Goal: Task Accomplishment & Management: Use online tool/utility

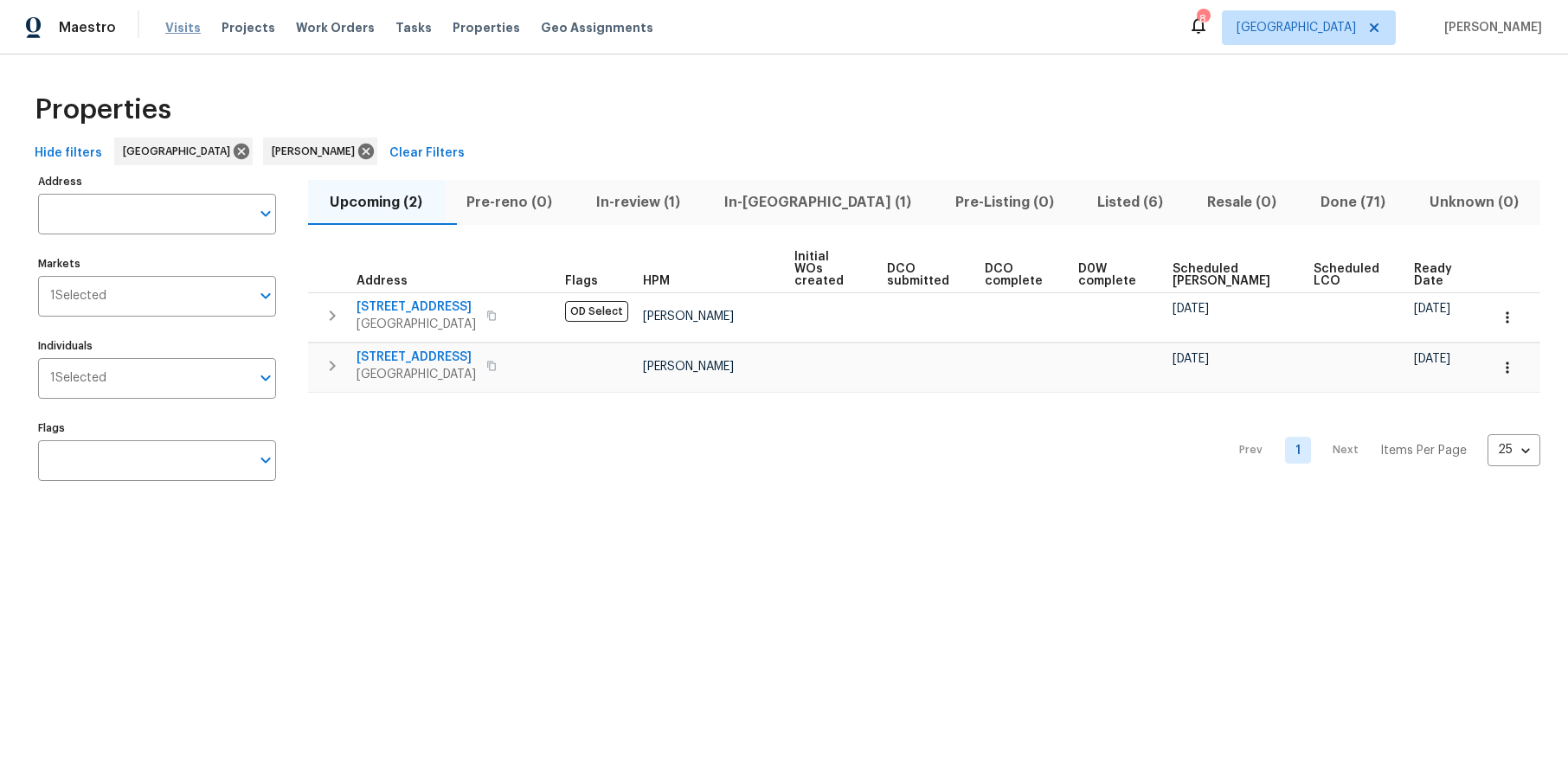
click at [185, 29] on span "Visits" at bounding box center [183, 28] width 36 height 17
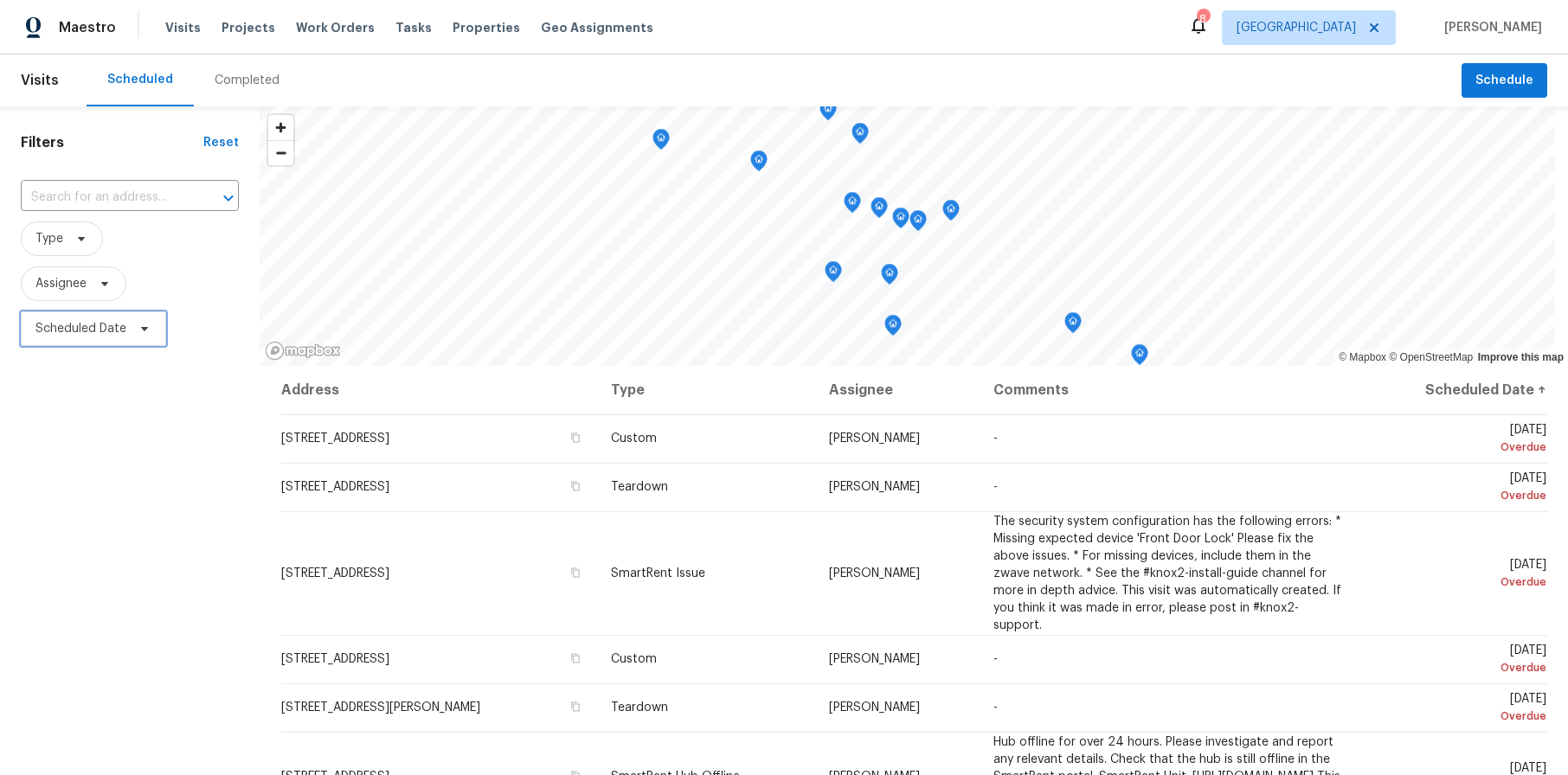
click at [108, 335] on span "Scheduled Date" at bounding box center [81, 329] width 91 height 17
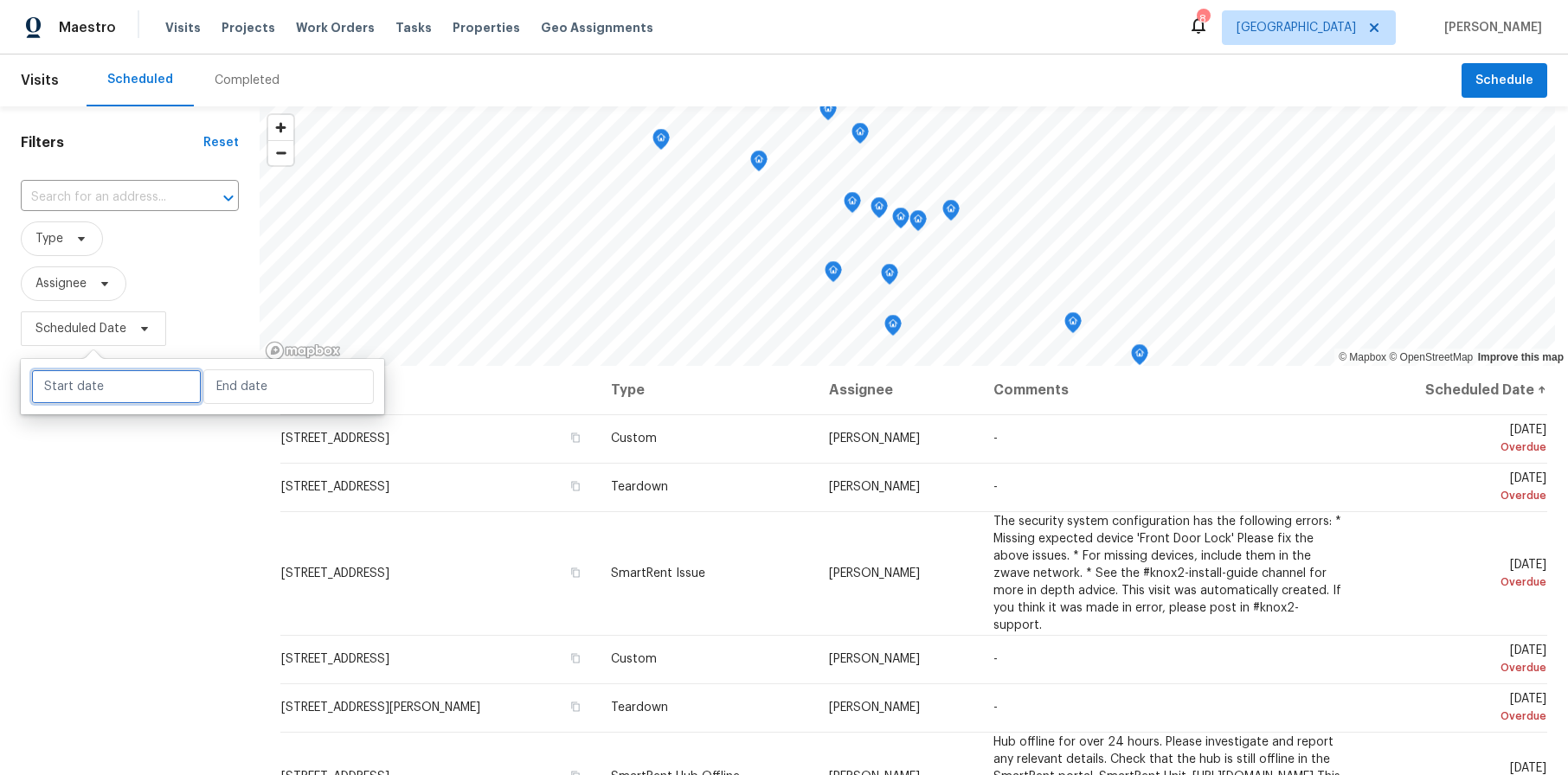
click at [99, 376] on input "text" at bounding box center [116, 387] width 170 height 35
select select "9"
select select "2025"
select select "10"
select select "2025"
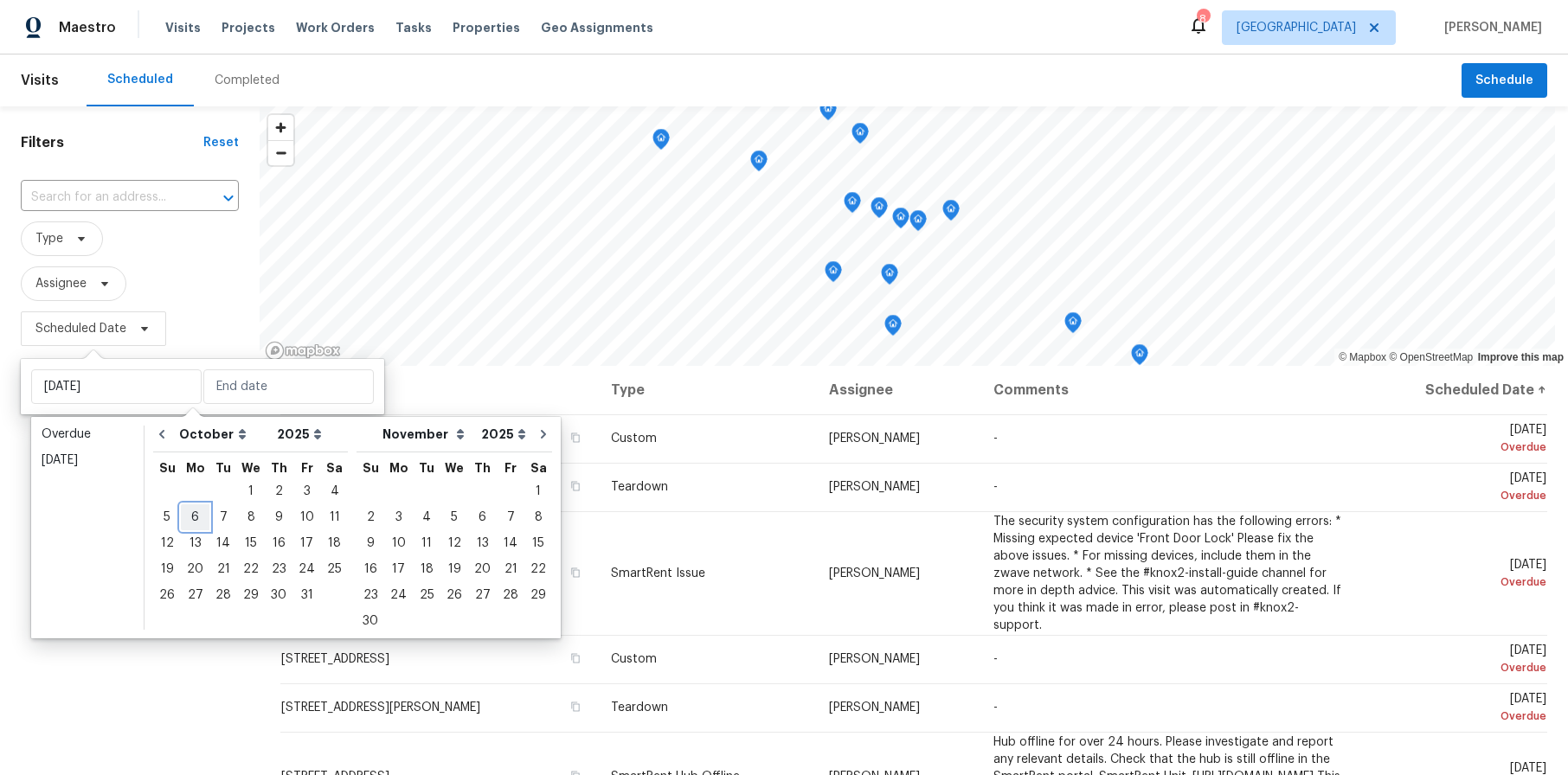
click at [202, 520] on div "6" at bounding box center [195, 517] width 29 height 24
type input "[DATE]"
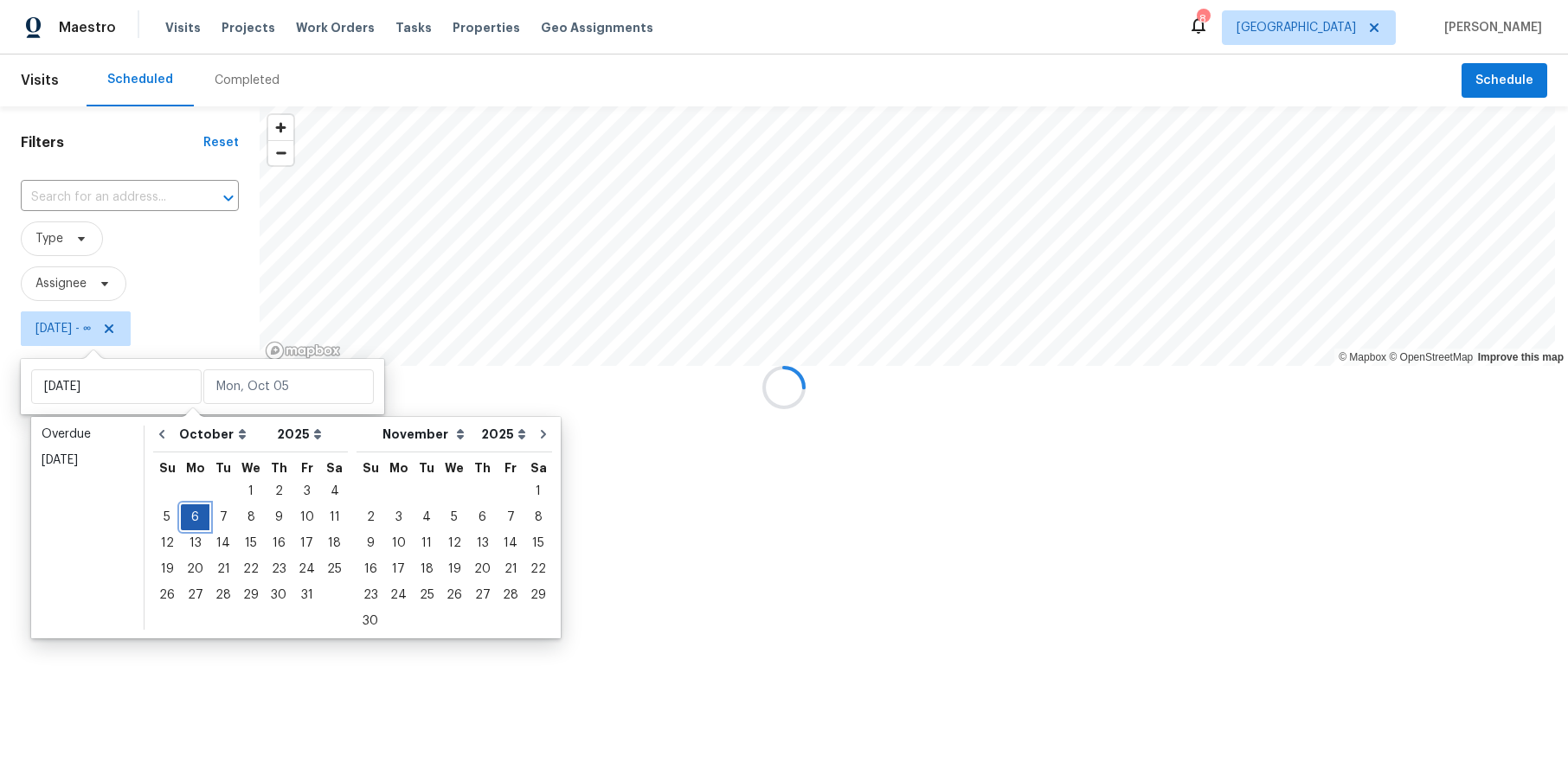
click at [202, 520] on div "6" at bounding box center [195, 517] width 29 height 24
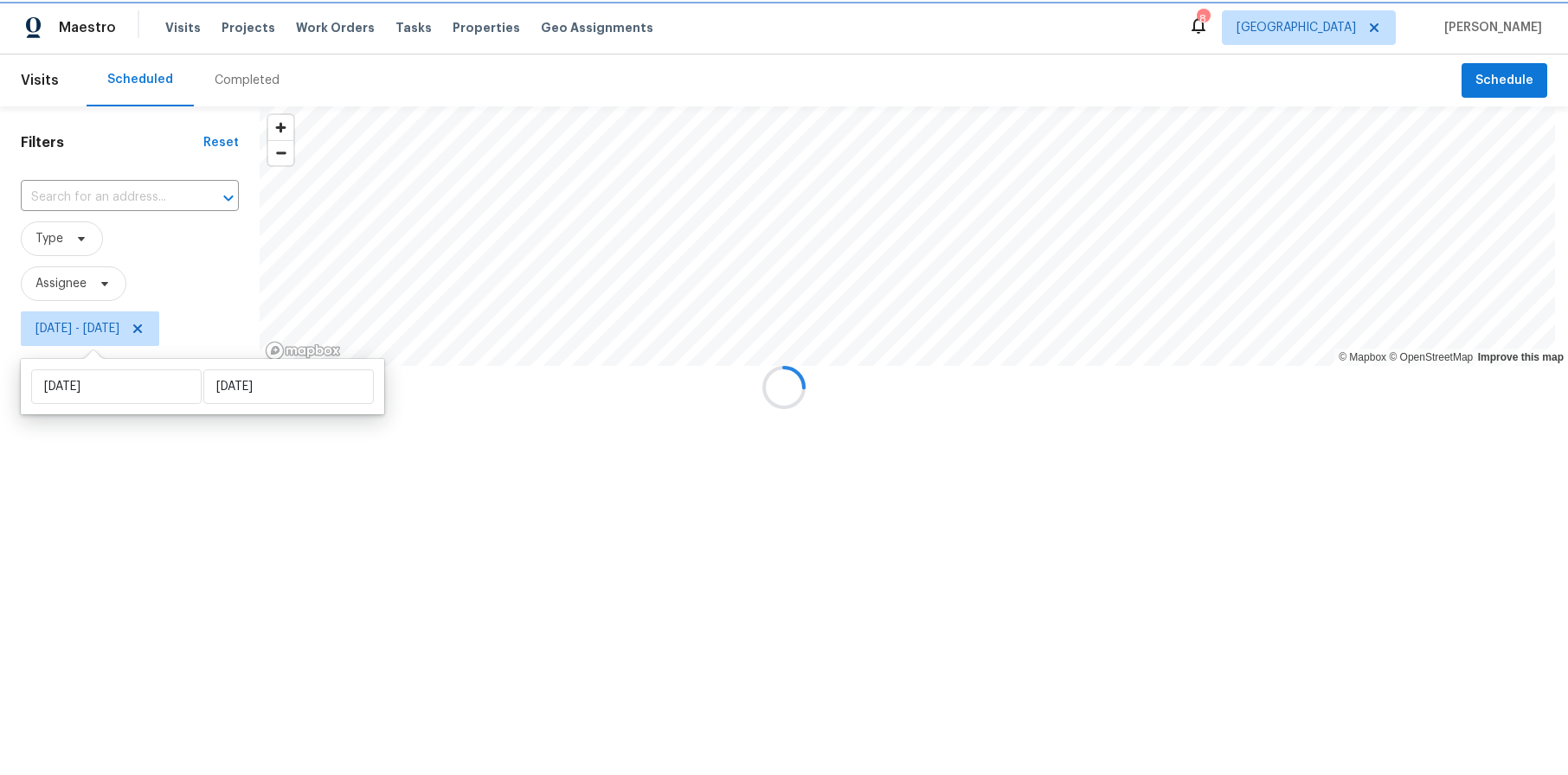
type input "[DATE]"
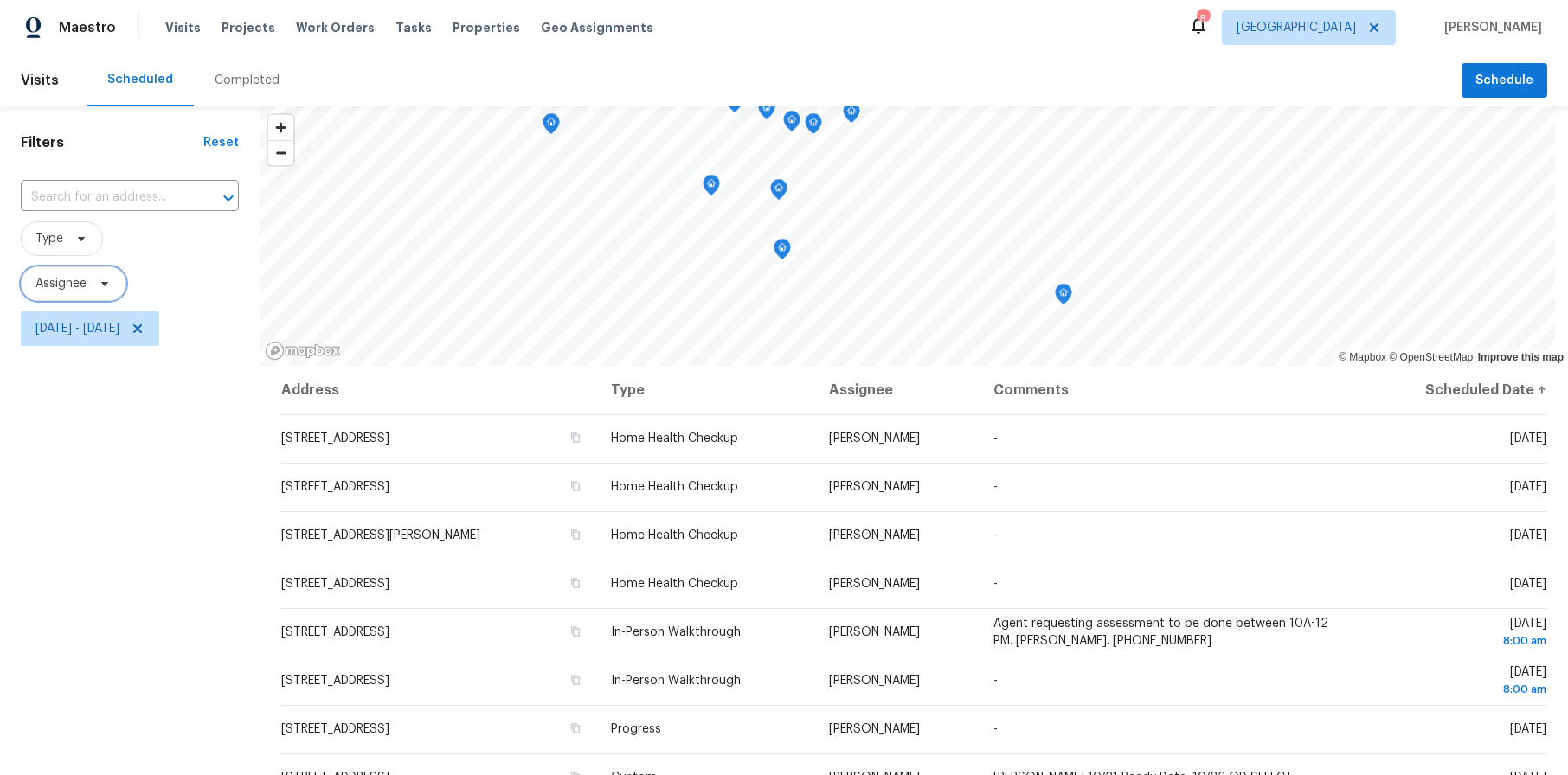
click at [87, 278] on span "Assignee" at bounding box center [74, 284] width 106 height 35
click at [104, 331] on input "search" at bounding box center [121, 339] width 184 height 35
type input "[PERSON_NAME]"
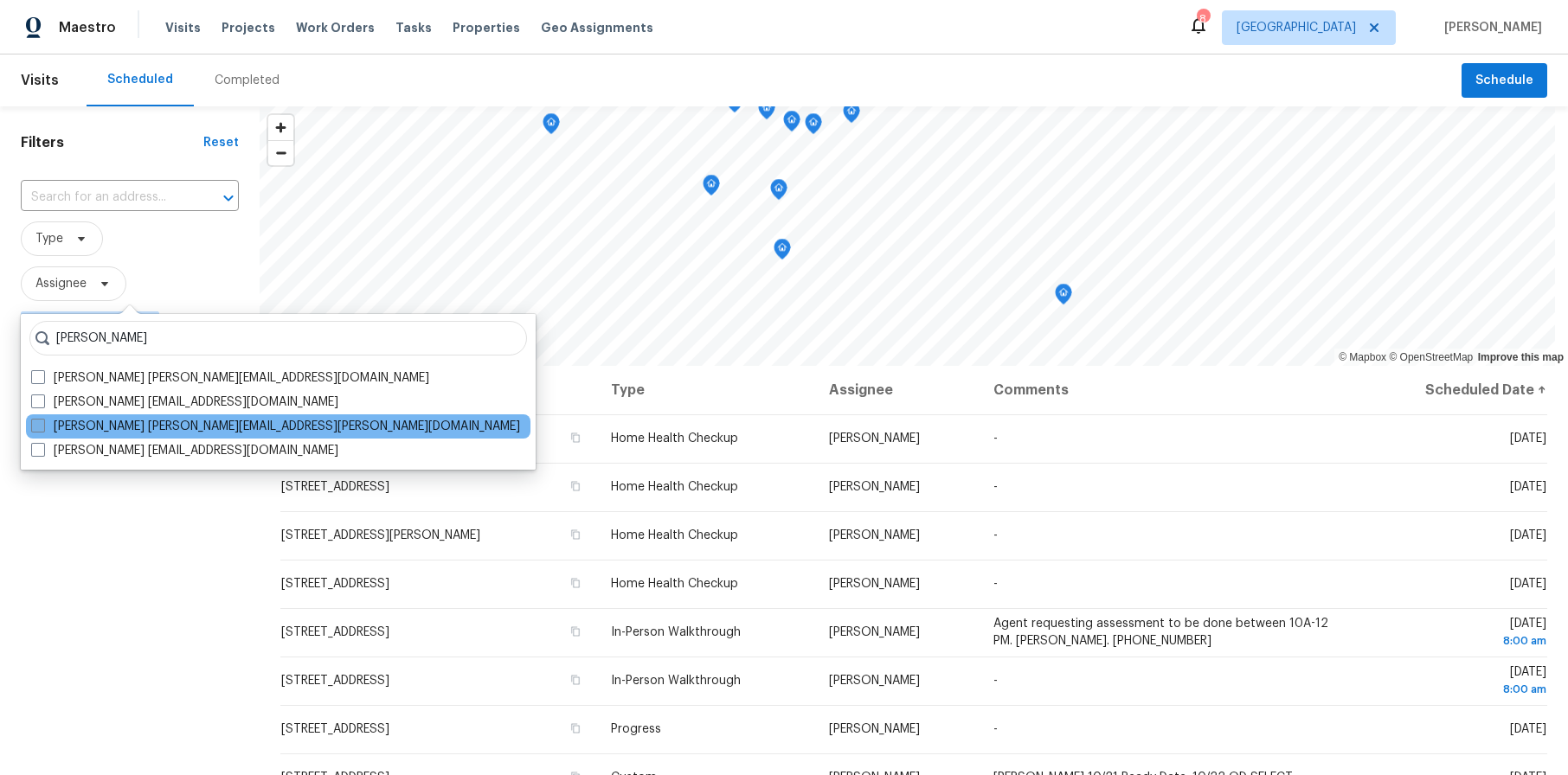
click at [32, 421] on span at bounding box center [38, 425] width 14 height 14
click at [32, 421] on input "[PERSON_NAME] [PERSON_NAME][EMAIL_ADDRESS][PERSON_NAME][DOMAIN_NAME]" at bounding box center [37, 423] width 11 height 11
checkbox input "true"
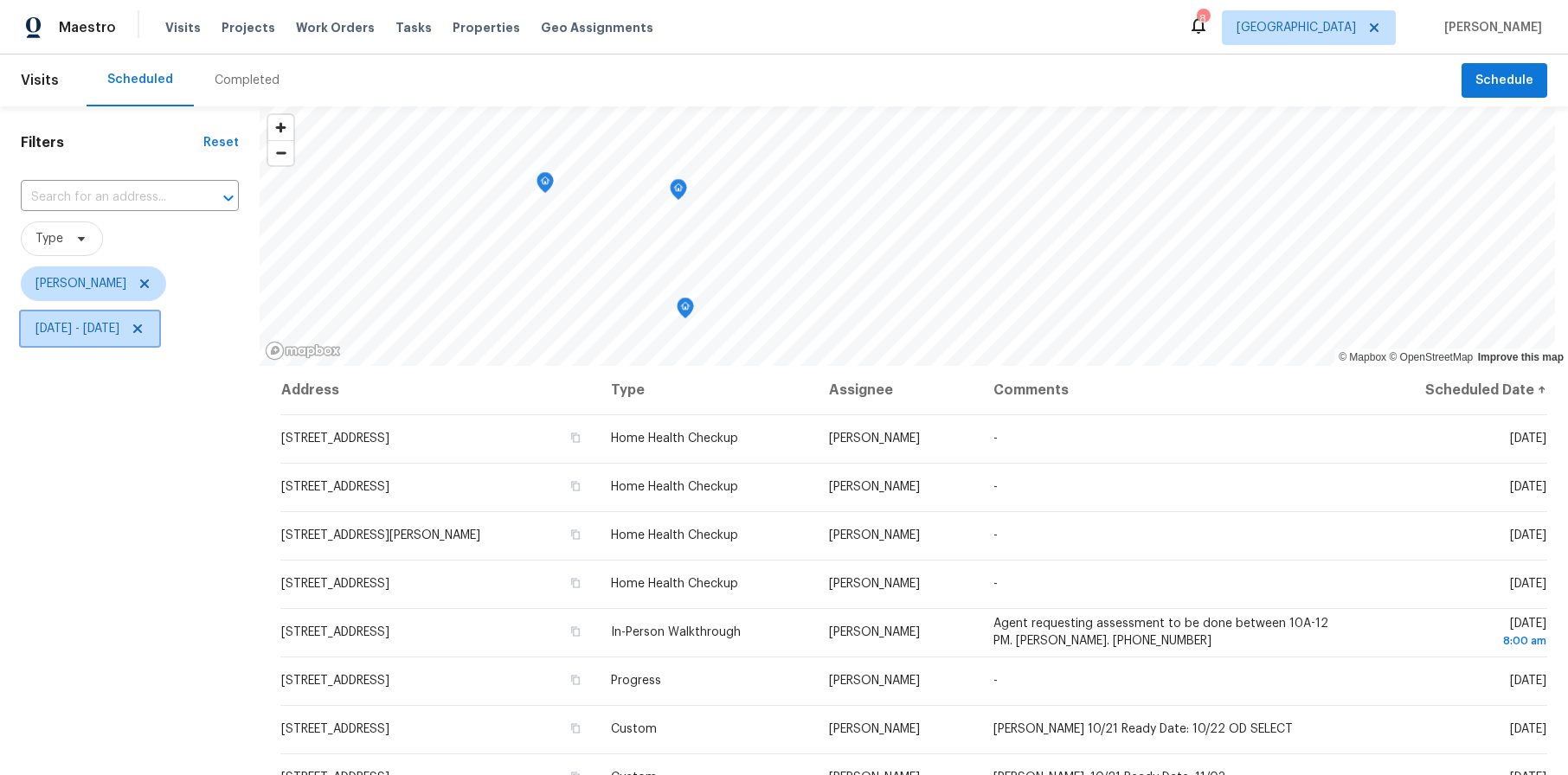
click at [120, 327] on span "[DATE] - [DATE]" at bounding box center [77, 329] width 84 height 17
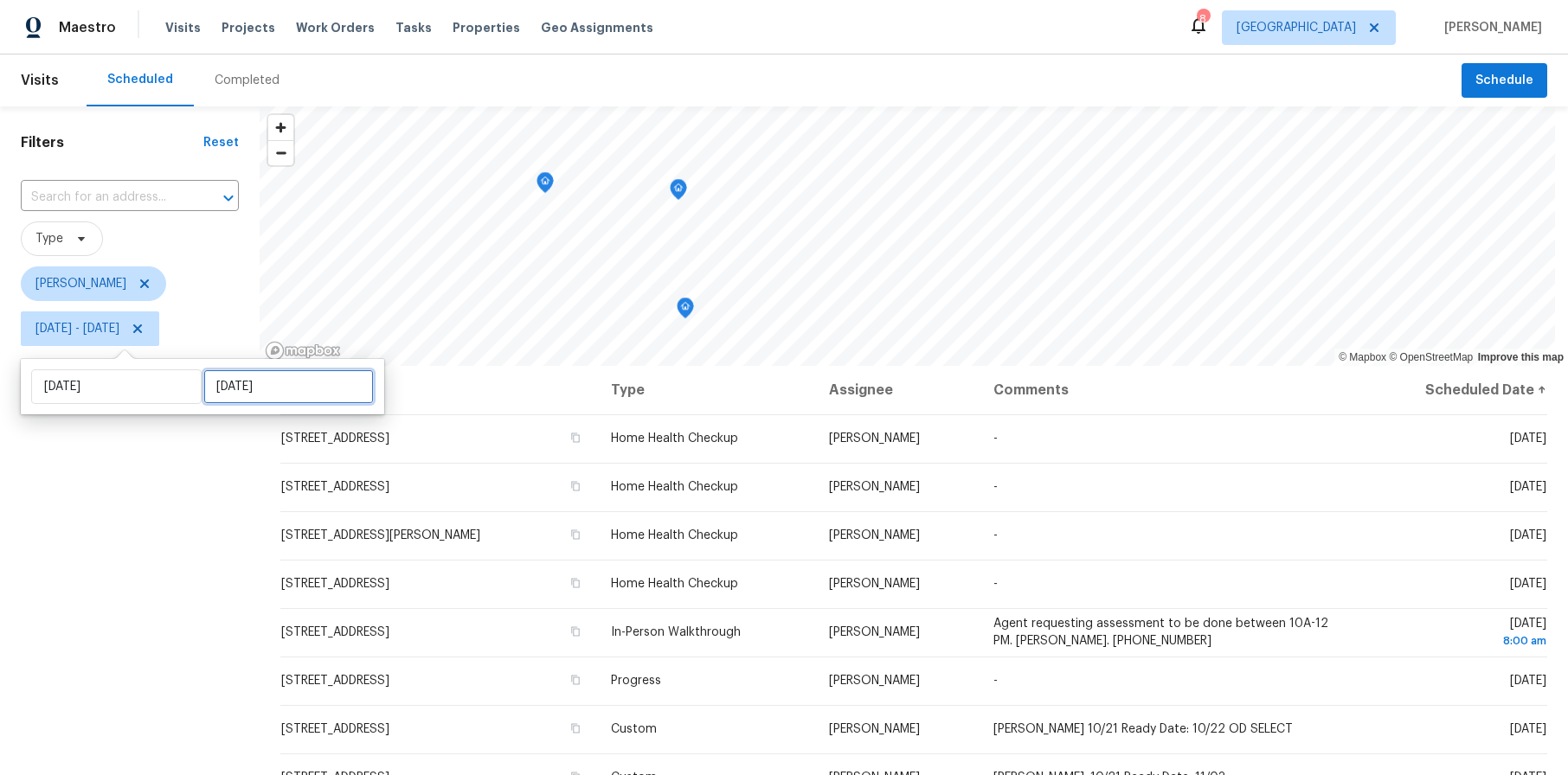
select select "9"
select select "2025"
select select "10"
select select "2025"
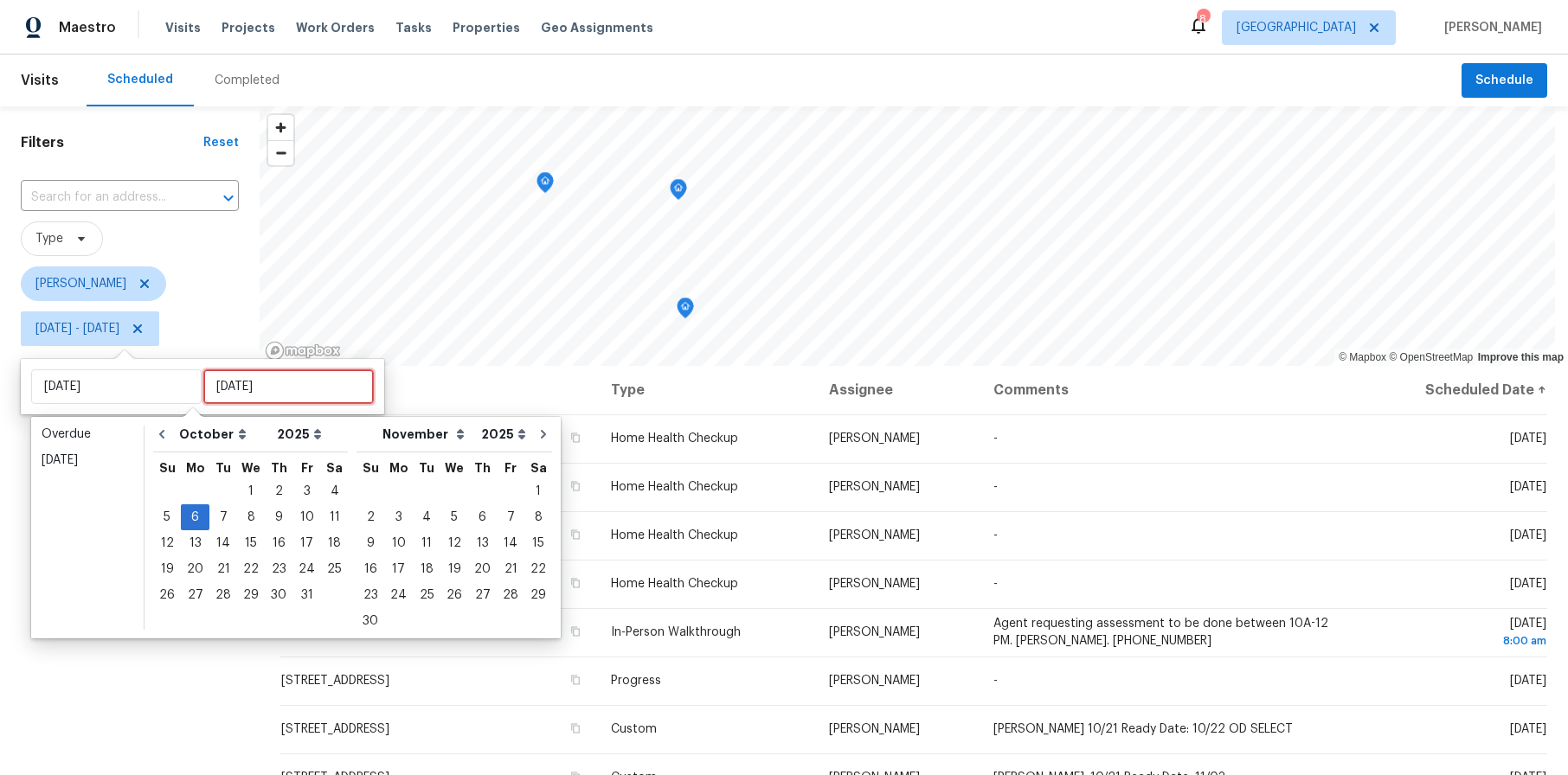
click at [282, 377] on input "[DATE]" at bounding box center [288, 387] width 170 height 35
type input "[DATE]"
click at [225, 515] on div "7" at bounding box center [224, 517] width 28 height 24
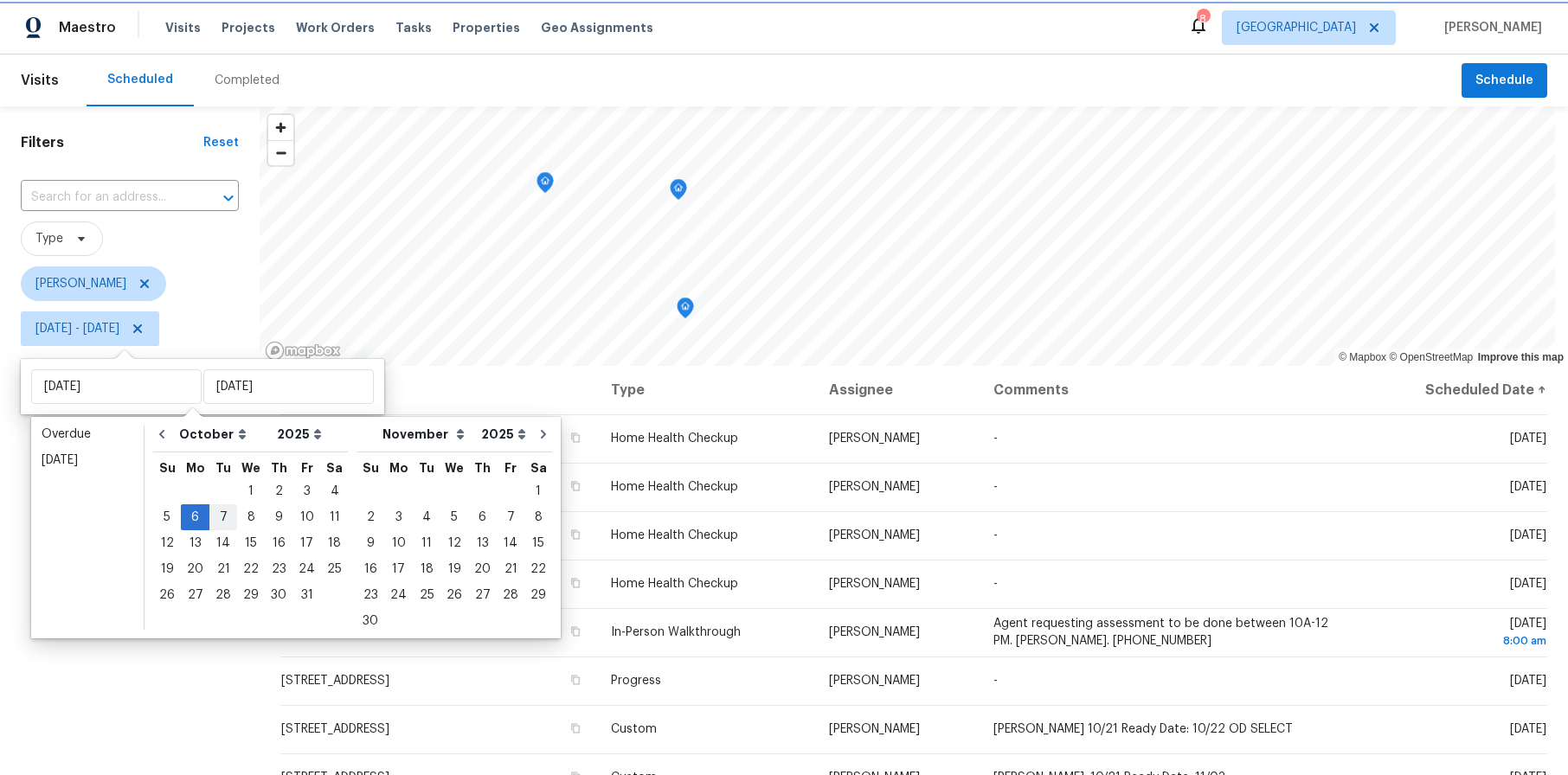
type input "[DATE]"
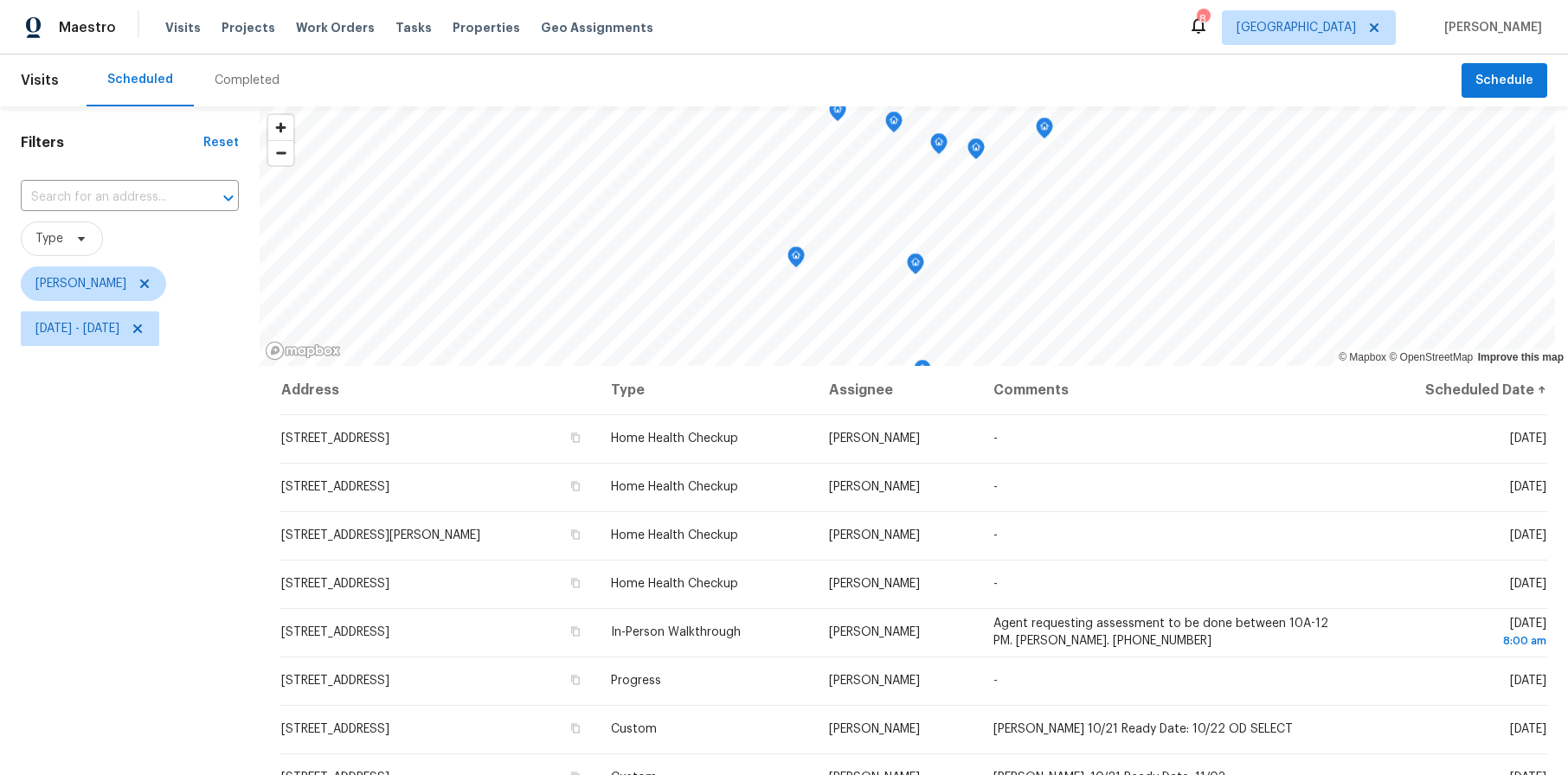
click at [180, 478] on div "Filters Reset ​ Type [PERSON_NAME][DATE] - [DATE]" at bounding box center [130, 547] width 259 height 880
click at [159, 333] on span "[DATE] - [DATE]" at bounding box center [90, 329] width 138 height 35
click at [294, 376] on input "[DATE]" at bounding box center [288, 387] width 170 height 35
select select "9"
select select "2025"
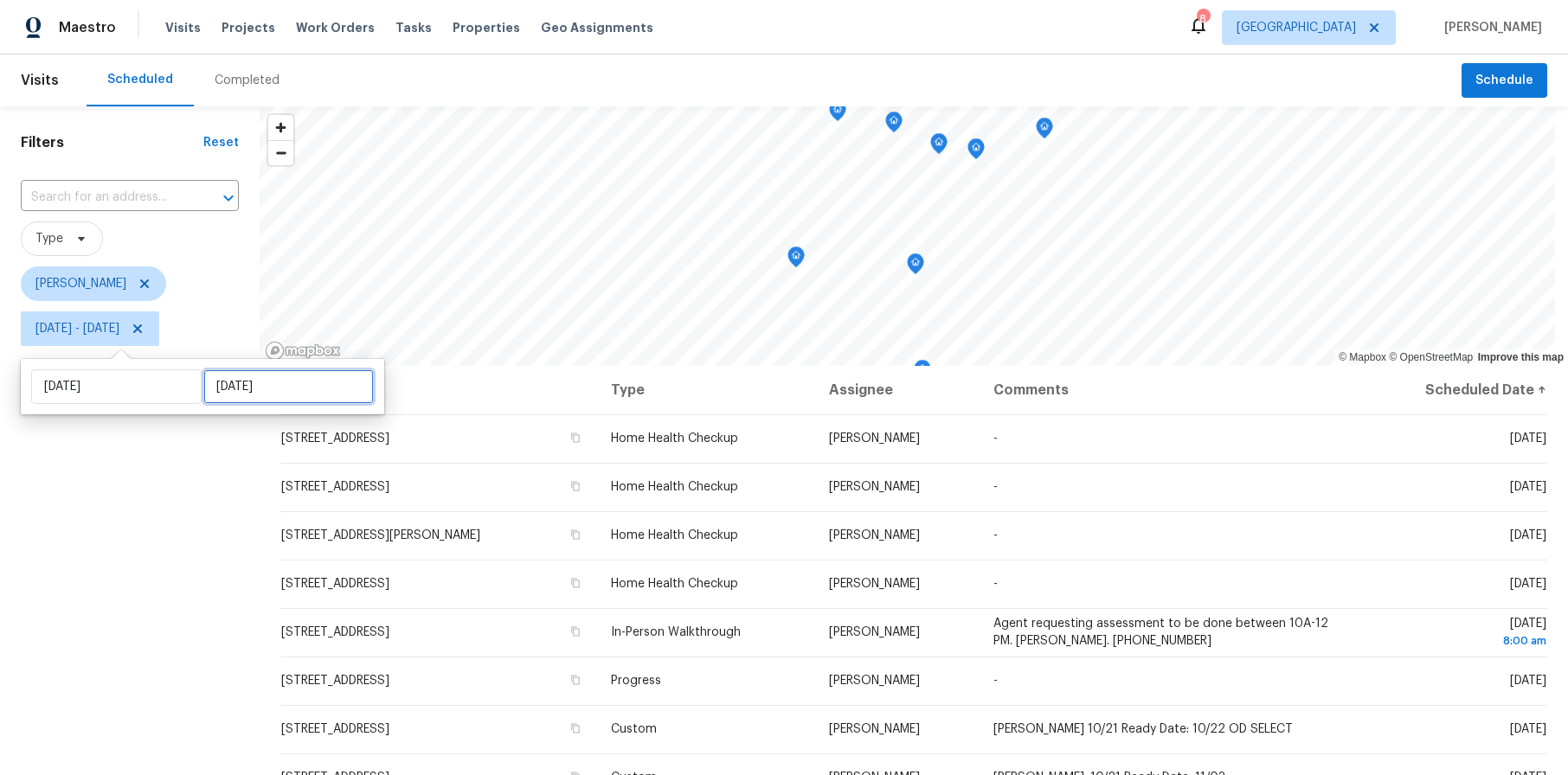
select select "10"
select select "2025"
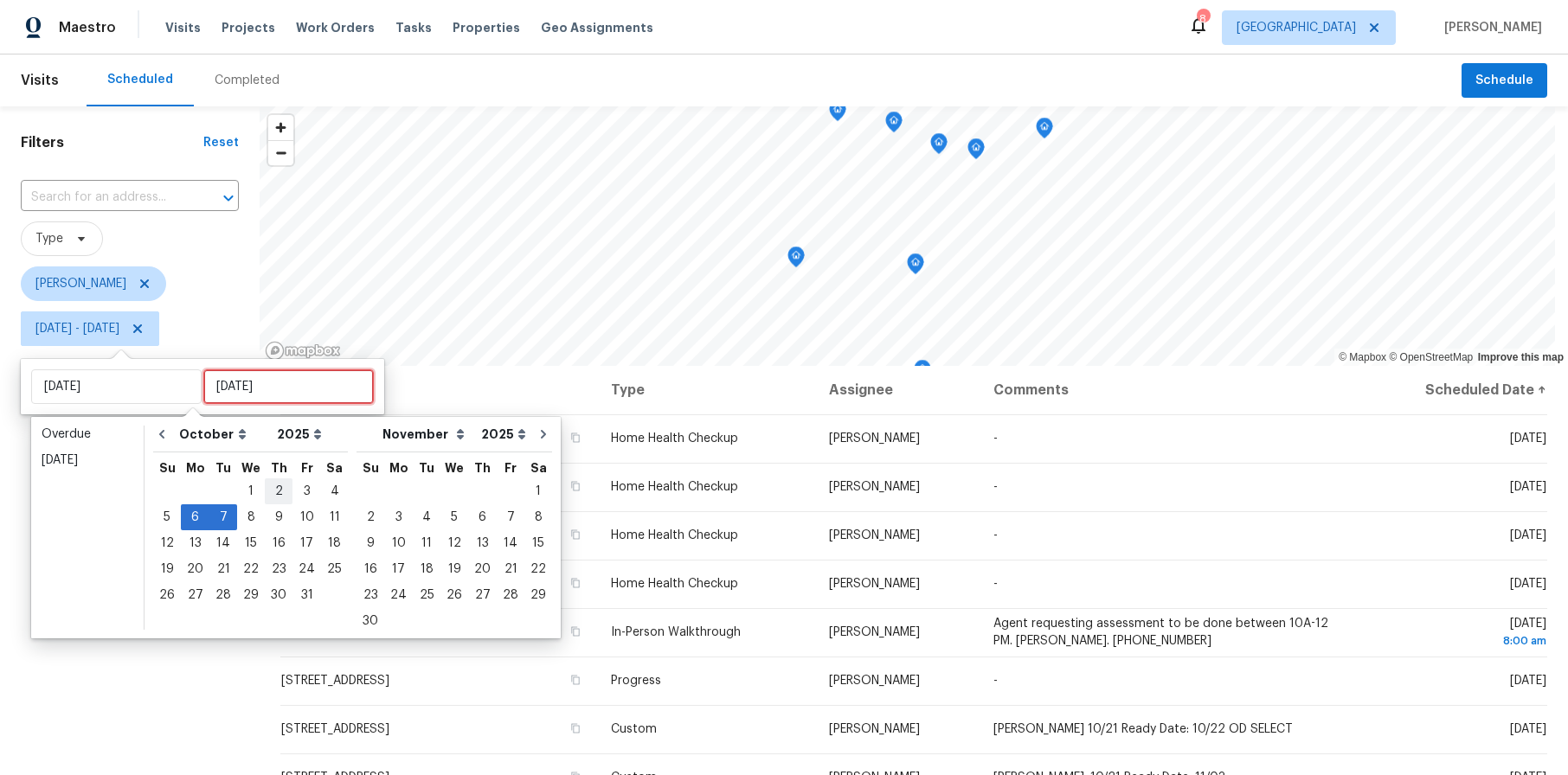
type input "[DATE]"
click at [252, 515] on div "8" at bounding box center [251, 517] width 28 height 24
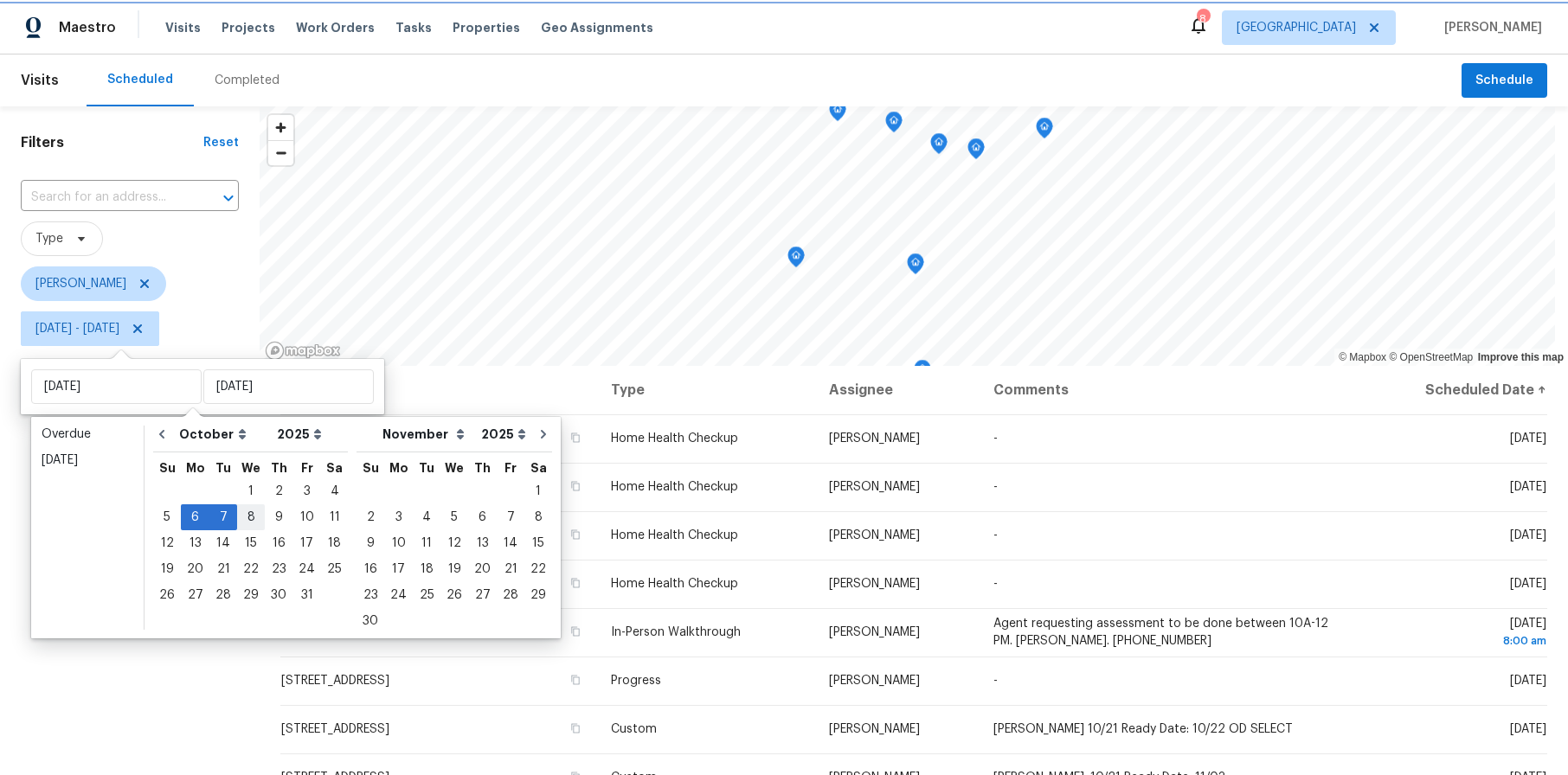
type input "[DATE]"
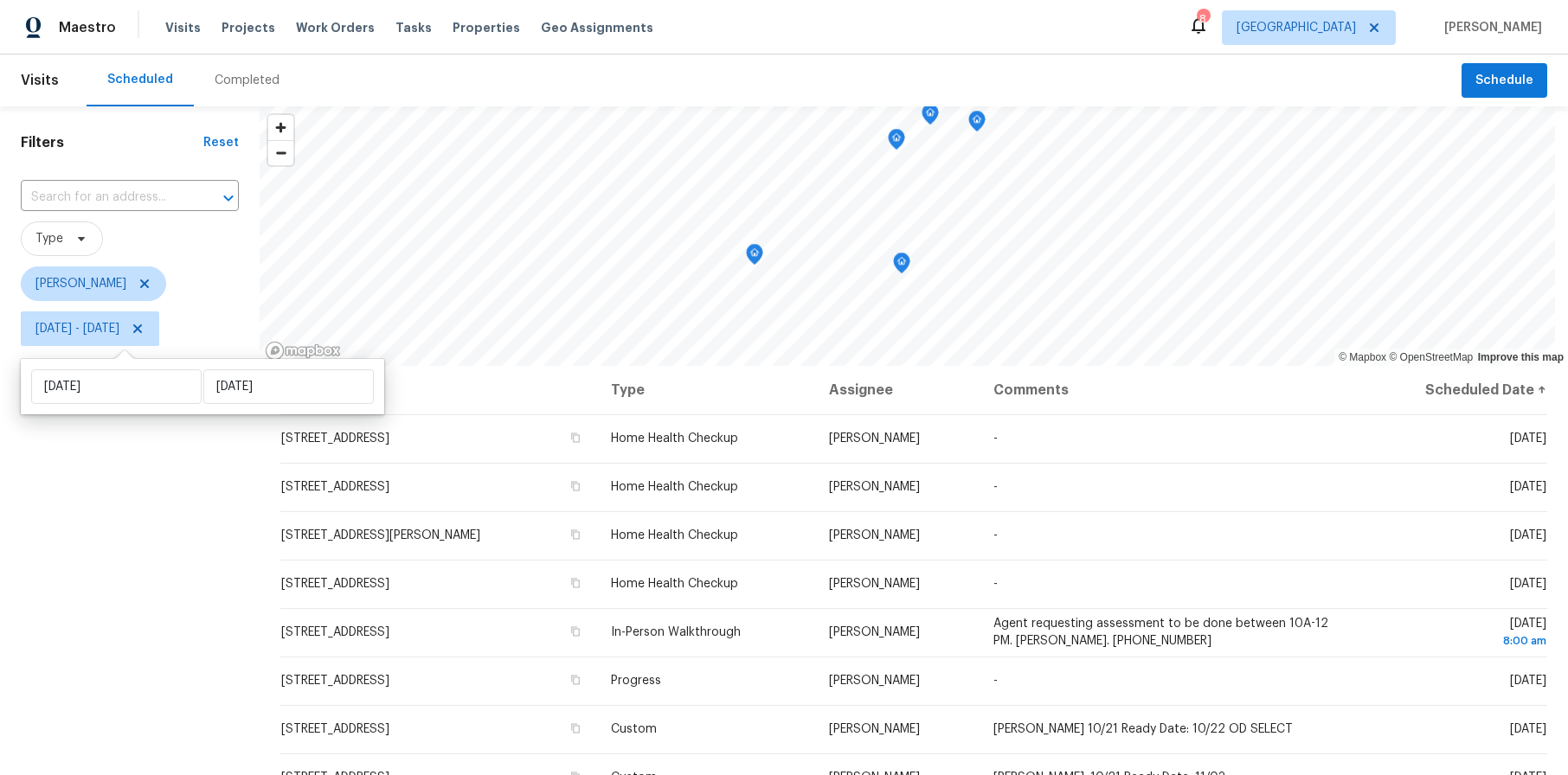
click at [163, 512] on div "Filters Reset ​ Type [PERSON_NAME][DATE] - [DATE]" at bounding box center [130, 547] width 259 height 880
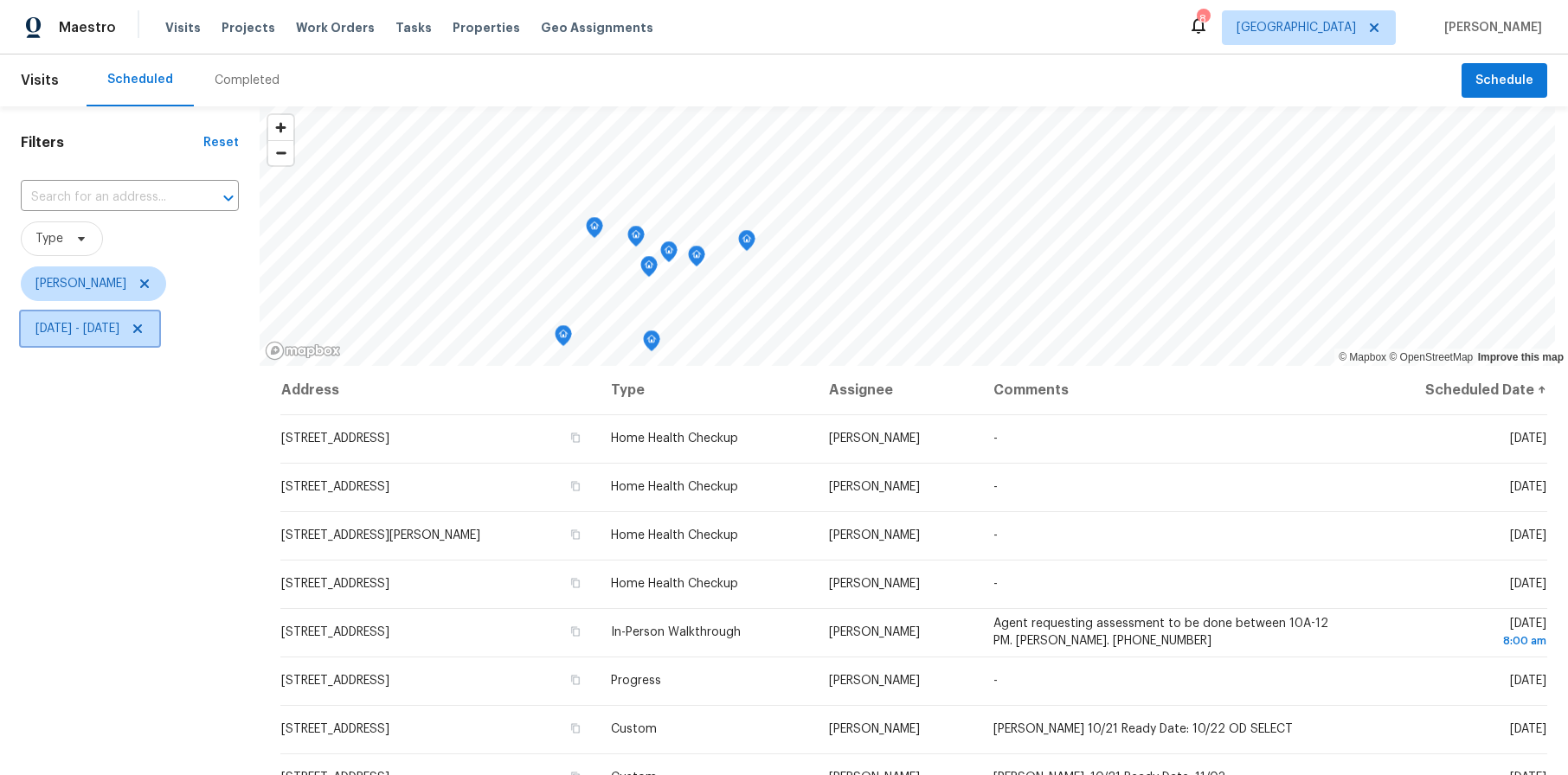
click at [120, 325] on span "[DATE] - [DATE]" at bounding box center [77, 329] width 84 height 17
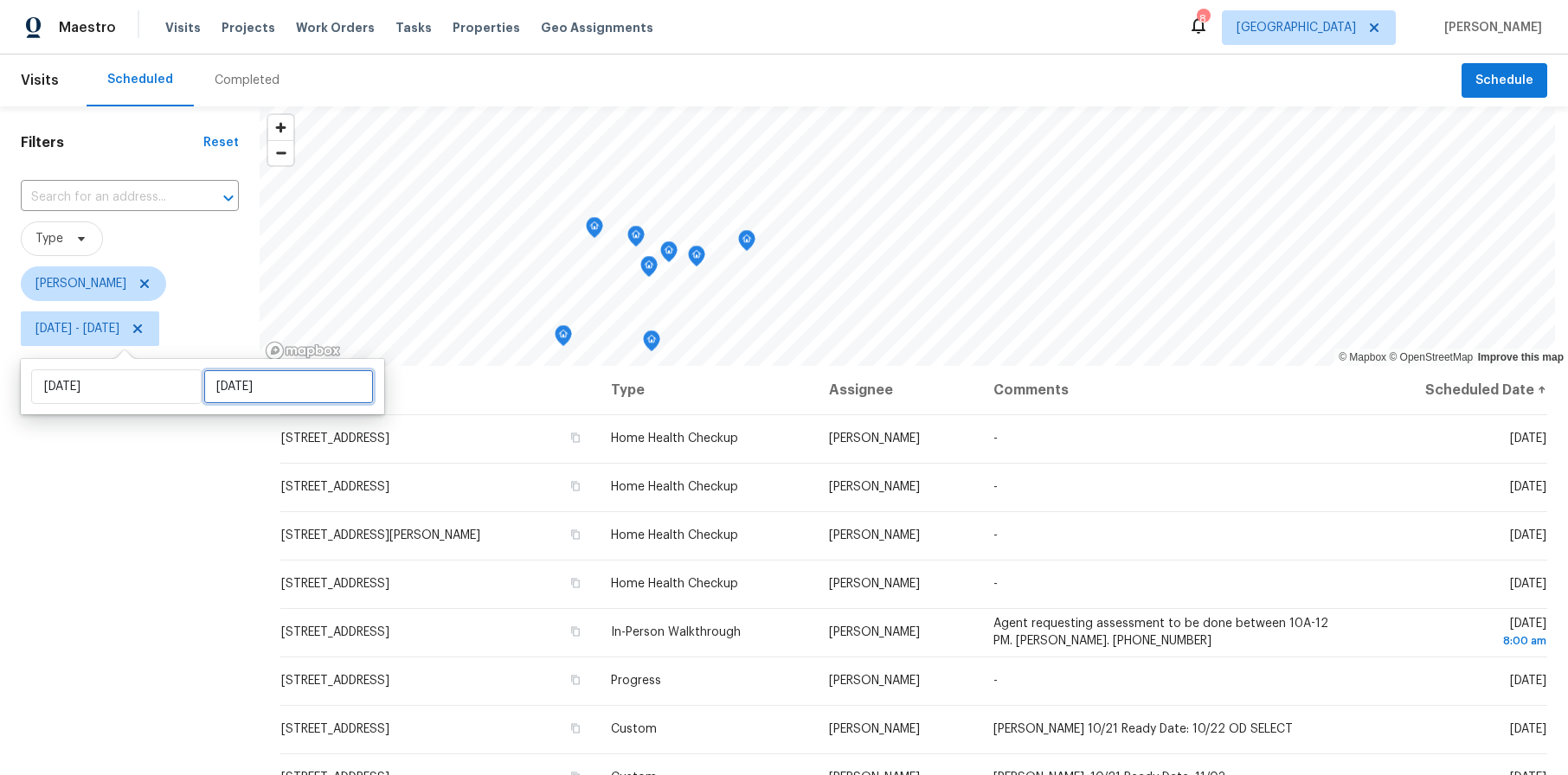
click at [302, 391] on input "[DATE]" at bounding box center [288, 387] width 170 height 35
select select "9"
select select "2025"
select select "10"
select select "2025"
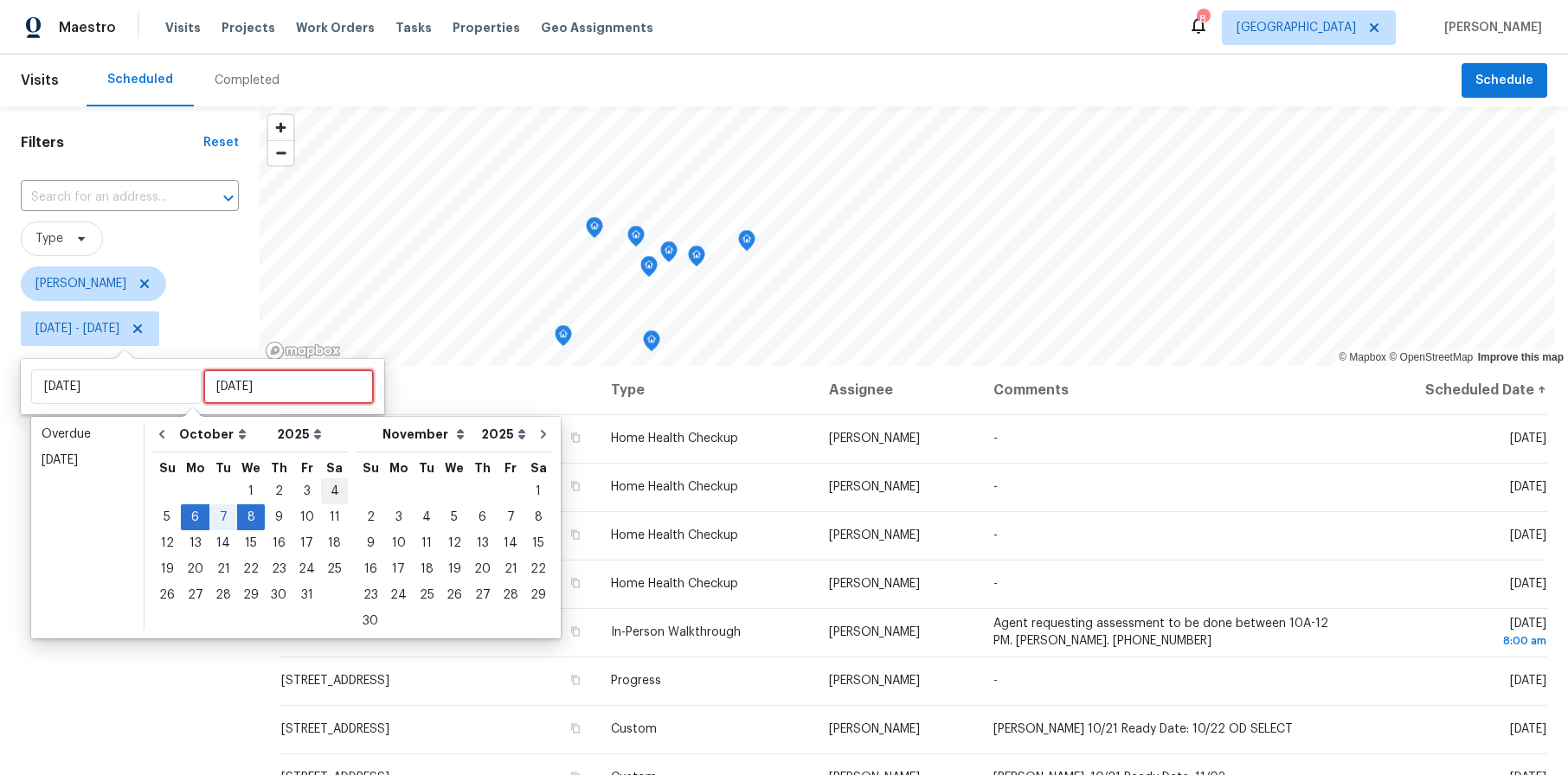
type input "[DATE]"
click at [309, 515] on div "10" at bounding box center [306, 517] width 29 height 24
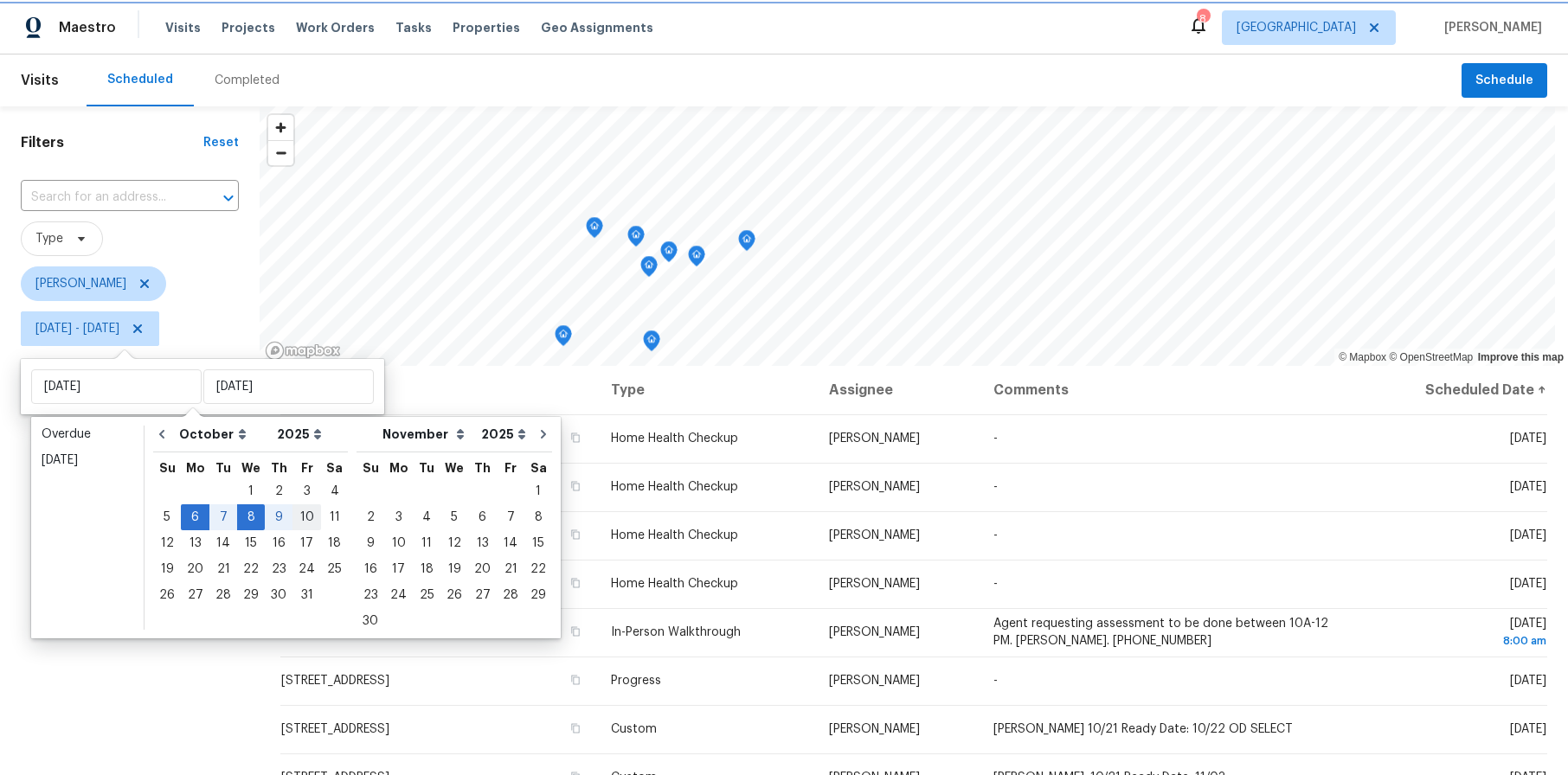
type input "[DATE]"
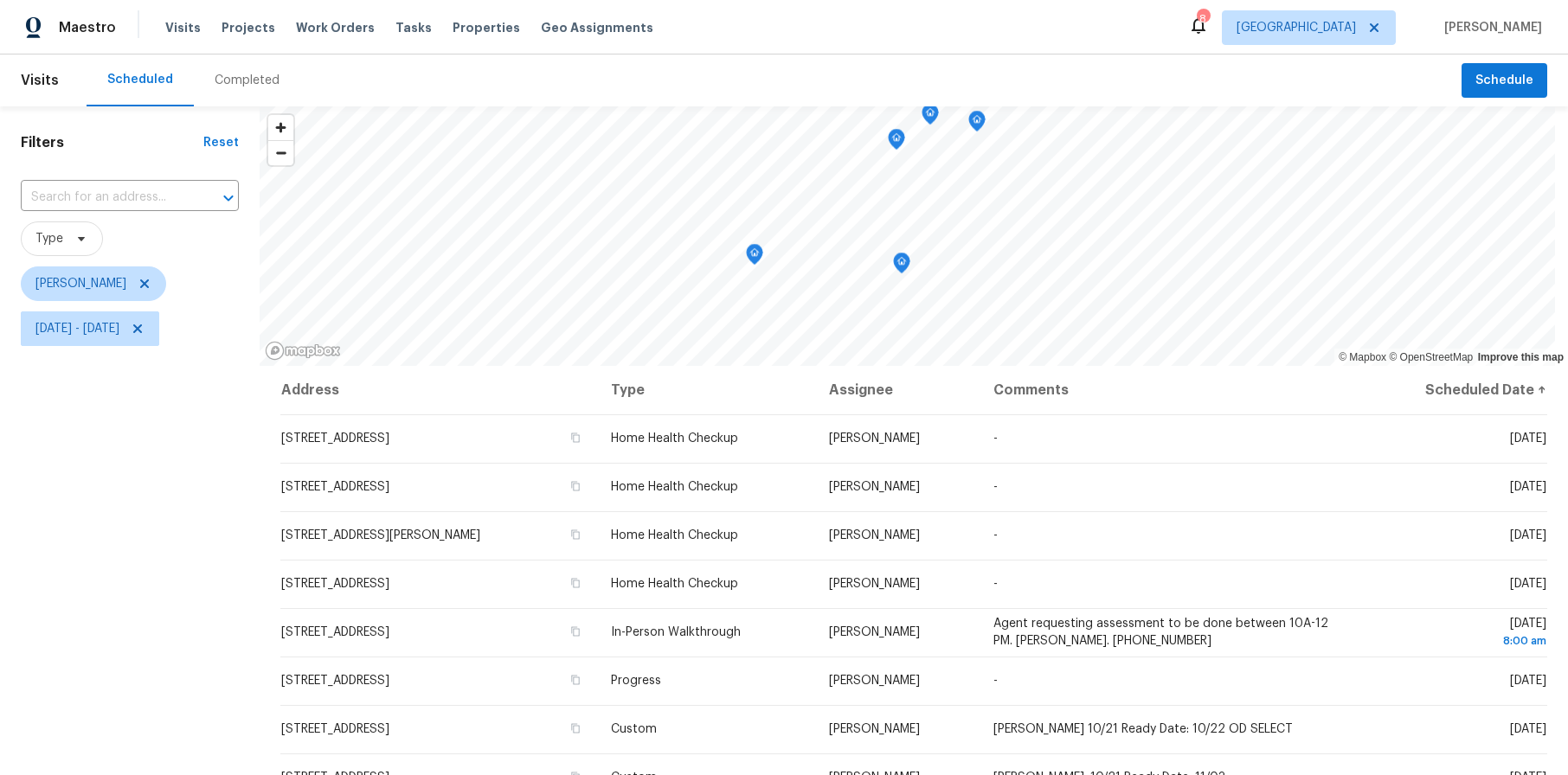
click at [179, 496] on div "Filters Reset ​ Type [PERSON_NAME][DATE] - [DATE]" at bounding box center [130, 547] width 259 height 880
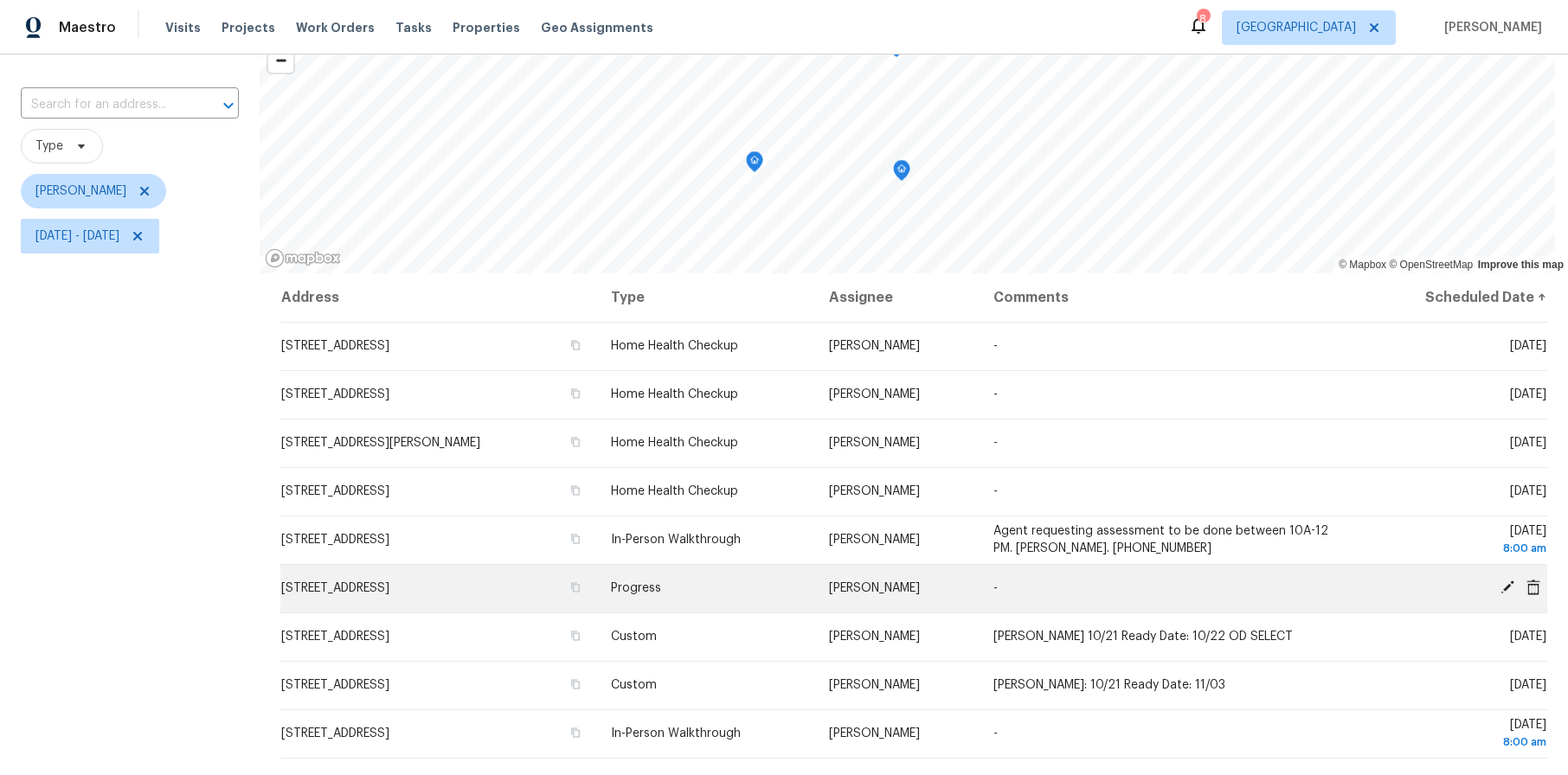
scroll to position [225, 0]
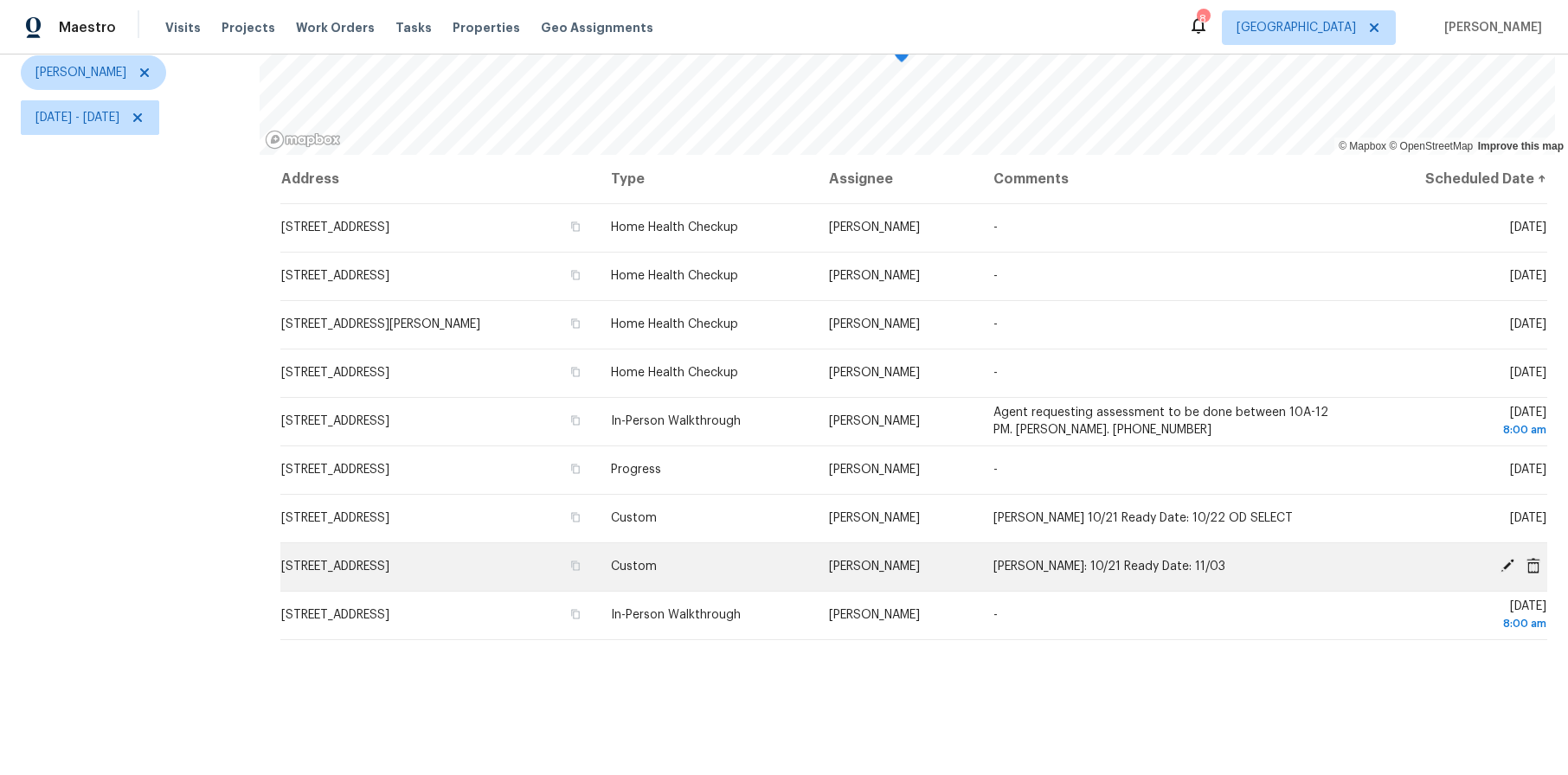
click at [1499, 558] on icon at bounding box center [1506, 565] width 16 height 16
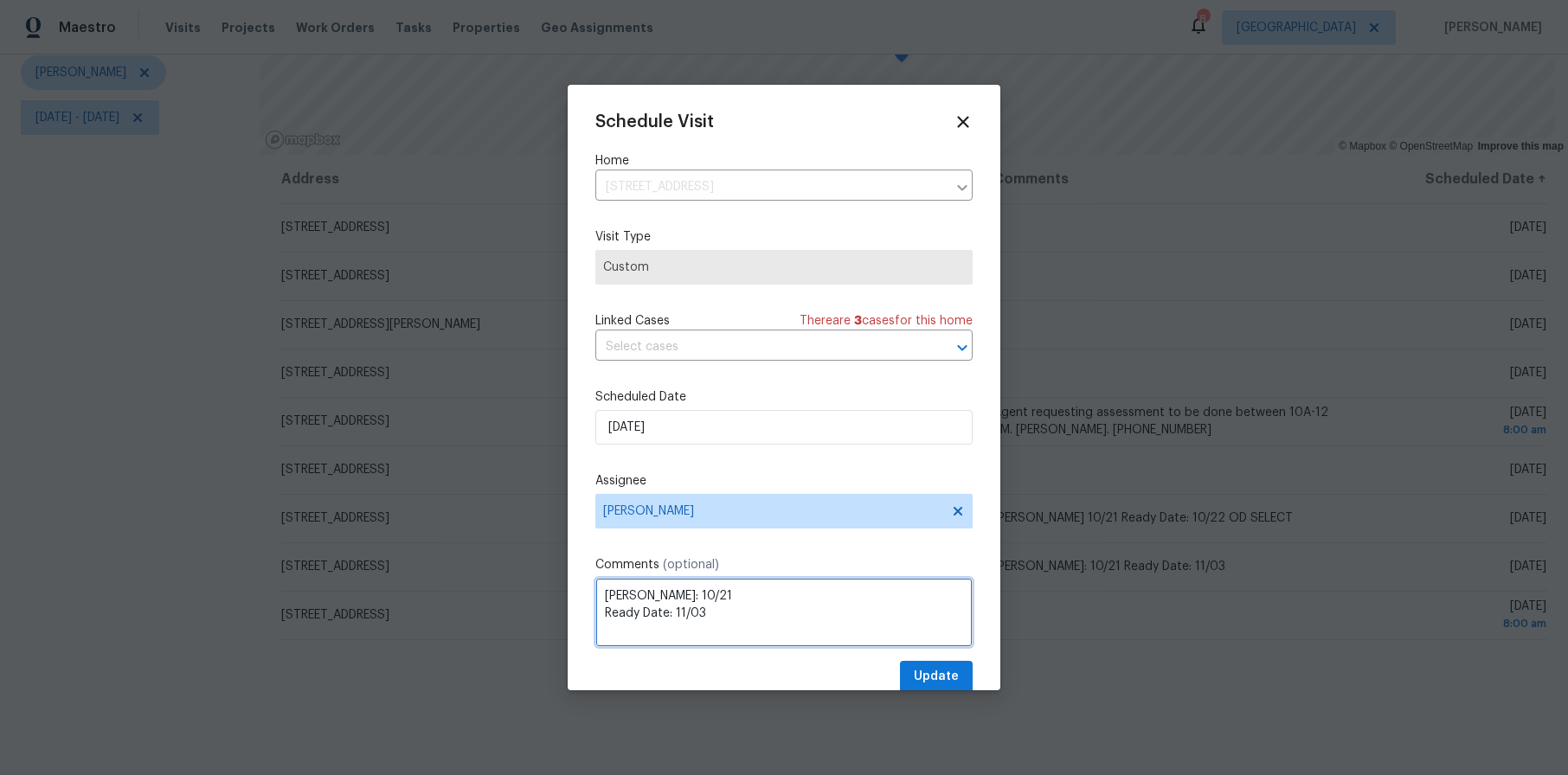
click at [664, 588] on textarea "[PERSON_NAME]: 10/21 Ready Date: 11/03" at bounding box center [784, 612] width 377 height 69
type textarea "[PERSON_NAME]: 10/31 Ready Date: 11/03"
click at [924, 677] on span "Update" at bounding box center [936, 677] width 45 height 22
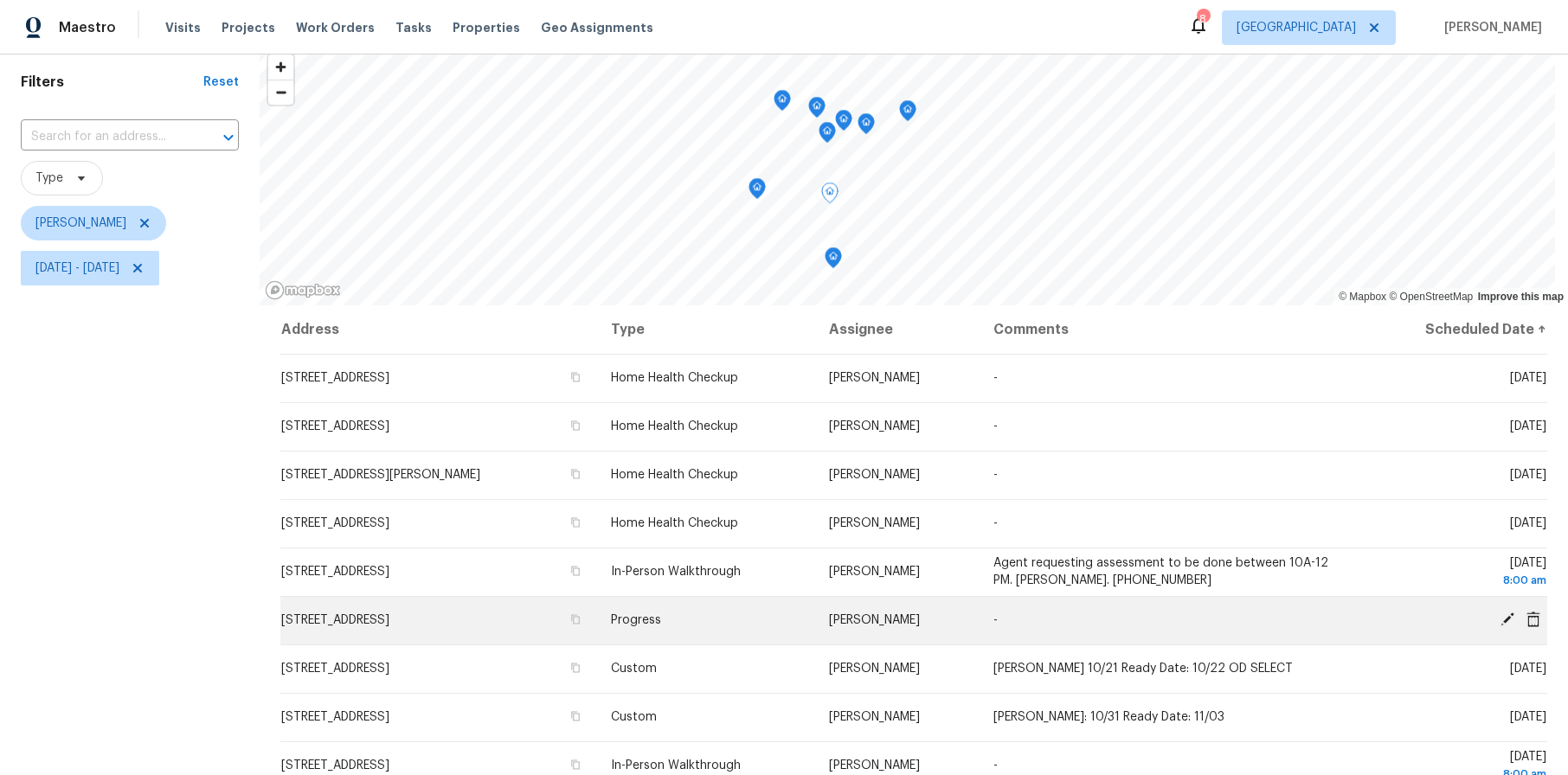
scroll to position [87, 0]
